Goal: Check status

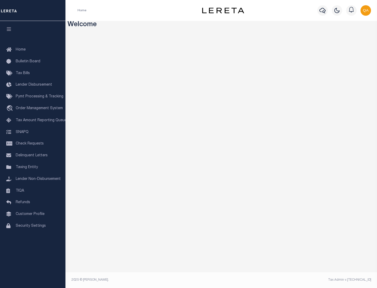
click at [33, 144] on span "Check Requests" at bounding box center [30, 144] width 28 height 4
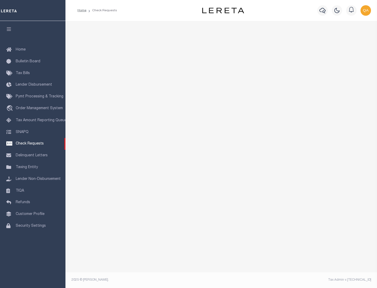
select select "50"
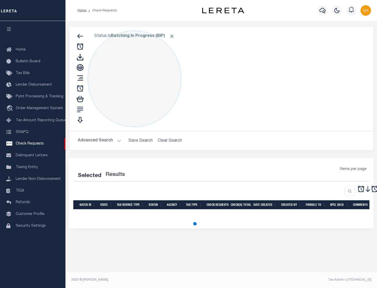
select select "50"
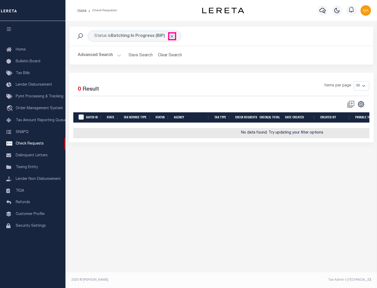
click at [172, 36] on span "Click to Remove" at bounding box center [172, 37] width 6 height 6
